Goal: Transaction & Acquisition: Download file/media

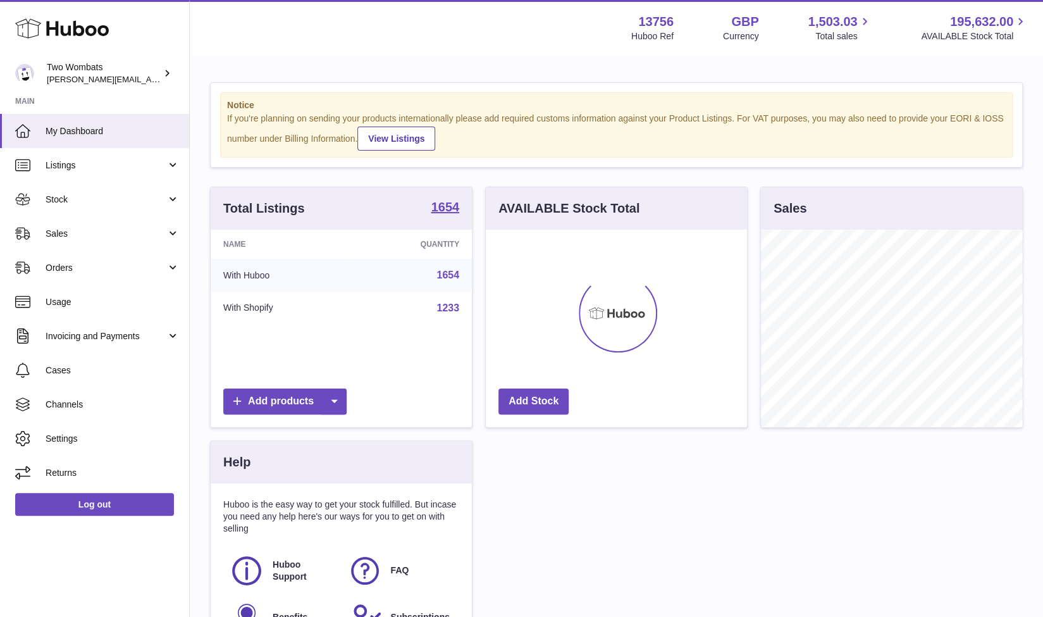
scroll to position [197, 262]
click at [166, 203] on span "Stock" at bounding box center [106, 200] width 121 height 12
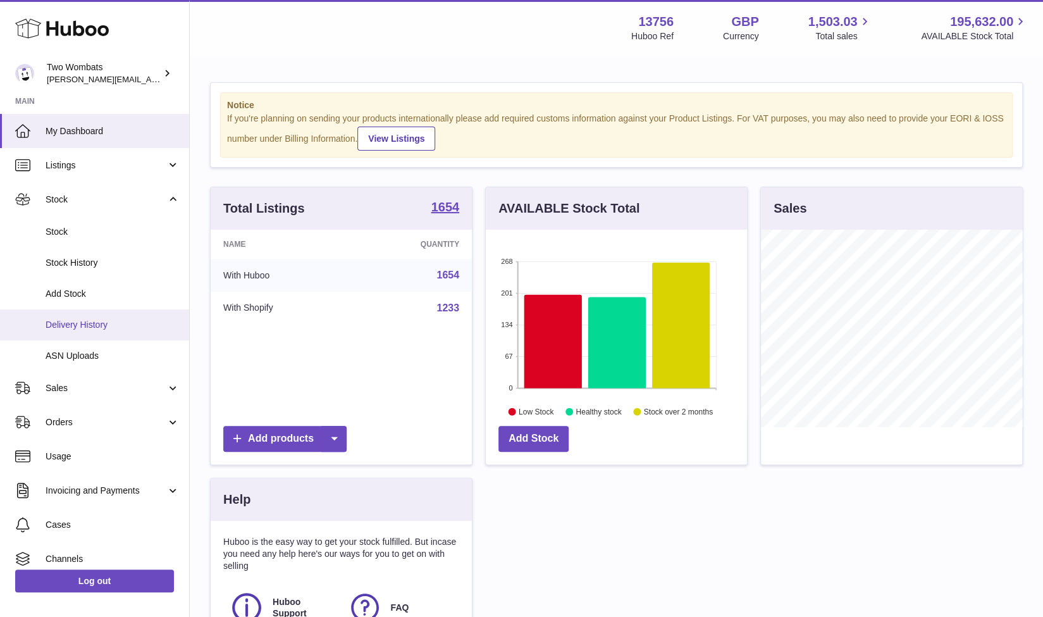
click at [110, 321] on span "Delivery History" at bounding box center [113, 325] width 134 height 12
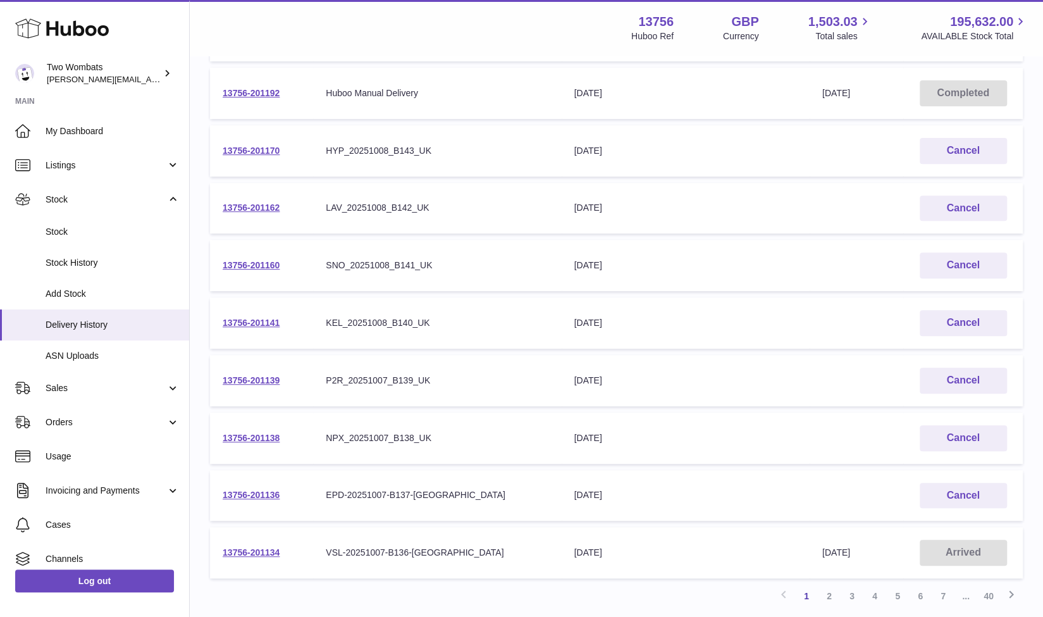
scroll to position [252, 0]
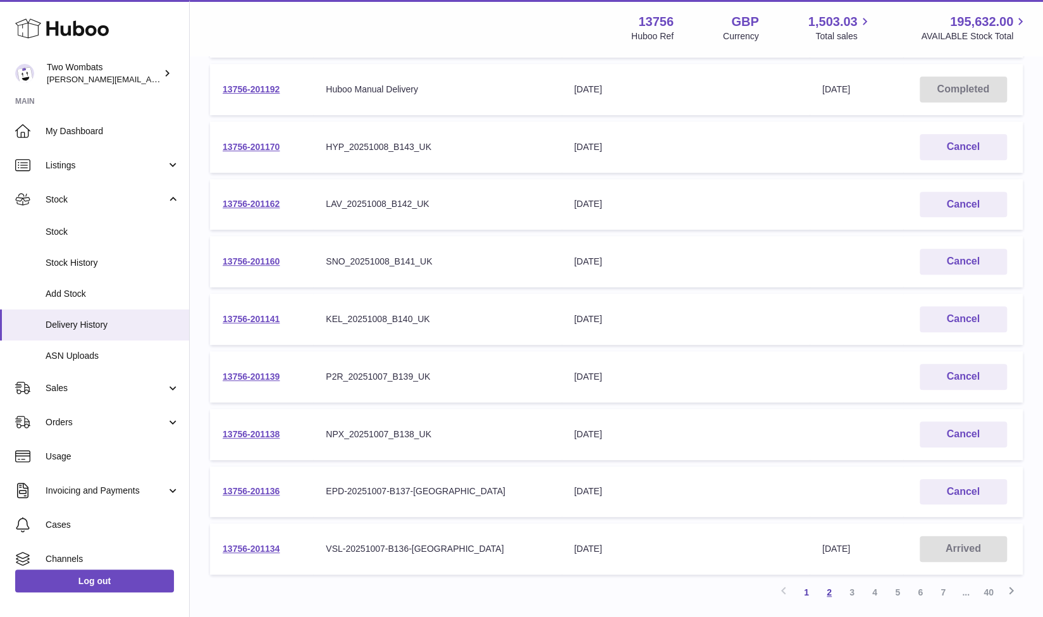
click at [835, 598] on link "2" at bounding box center [829, 592] width 23 height 23
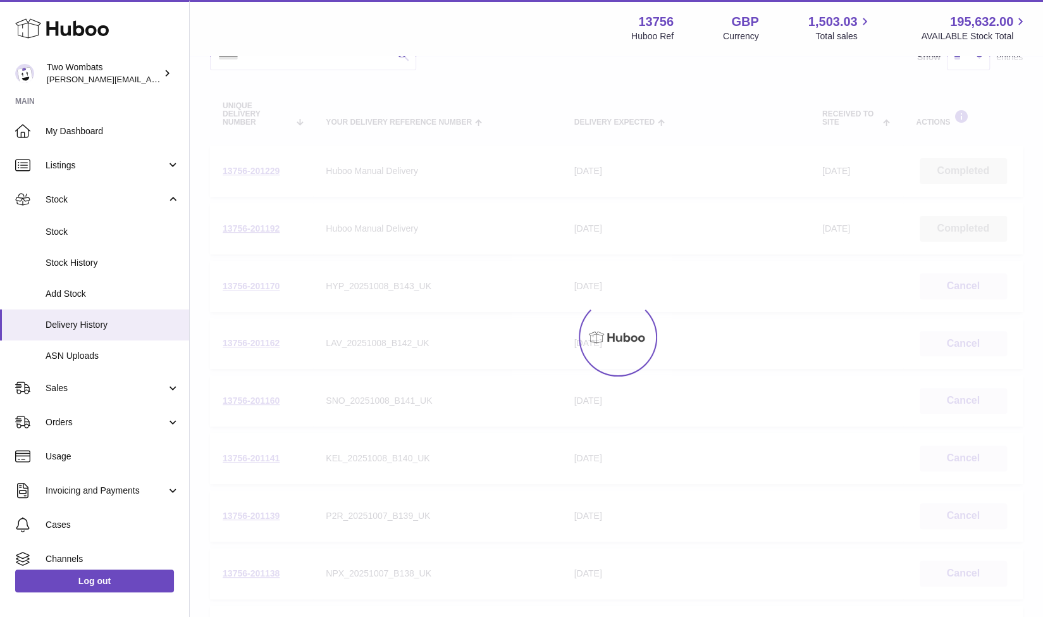
scroll to position [57, 0]
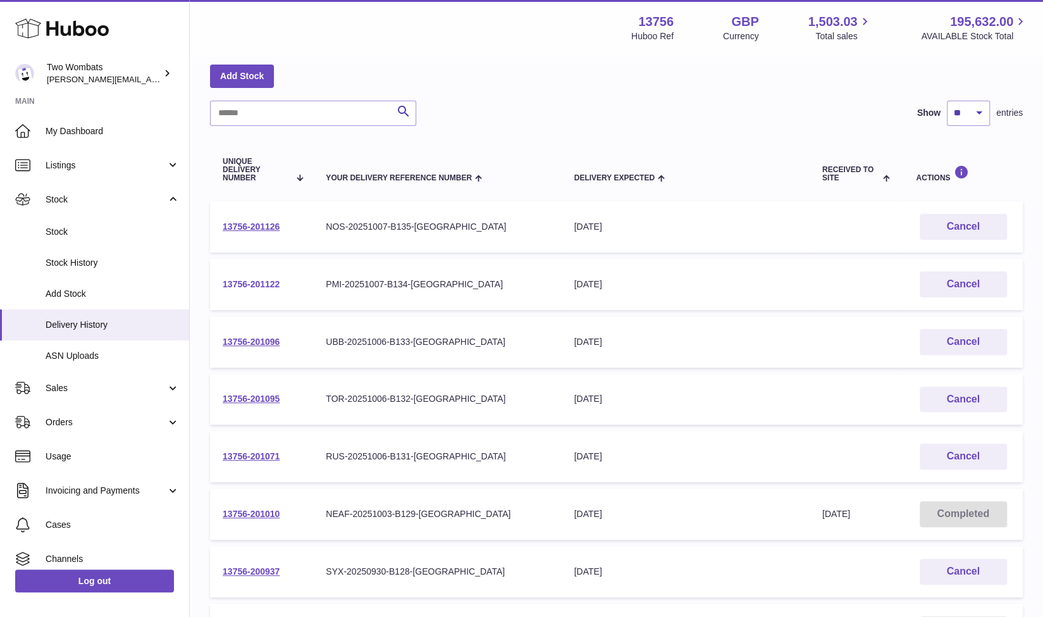
click at [271, 282] on link "13756-201122" at bounding box center [251, 284] width 57 height 10
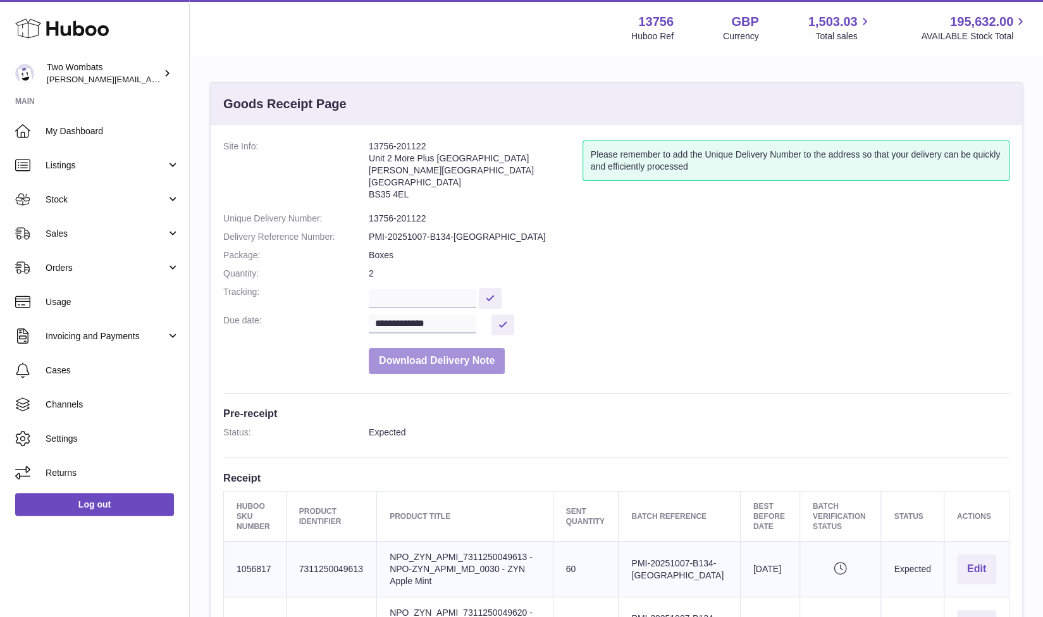
click at [434, 358] on button "Download Delivery Note" at bounding box center [437, 361] width 136 height 26
